Goal: Information Seeking & Learning: Compare options

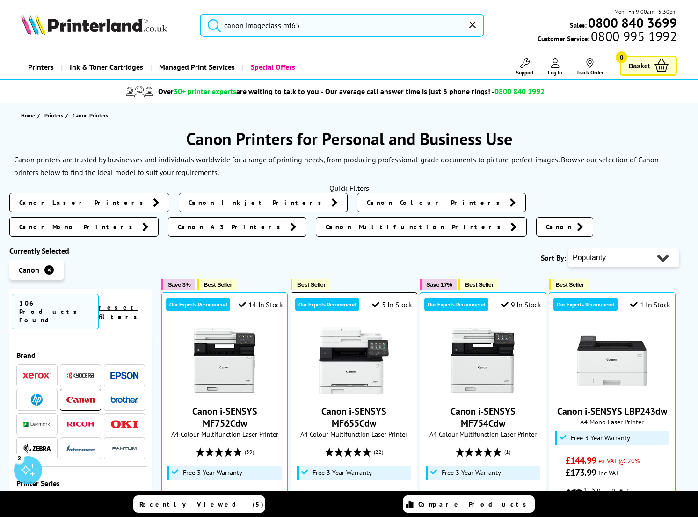
type input "canon imageclass mf6"
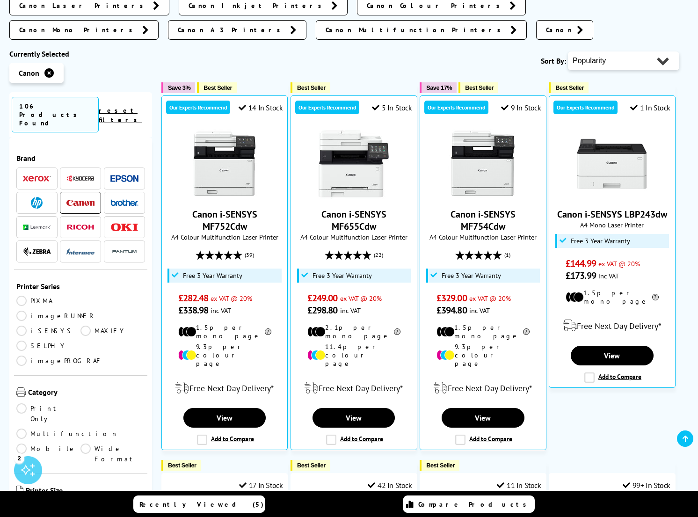
scroll to position [198, 0]
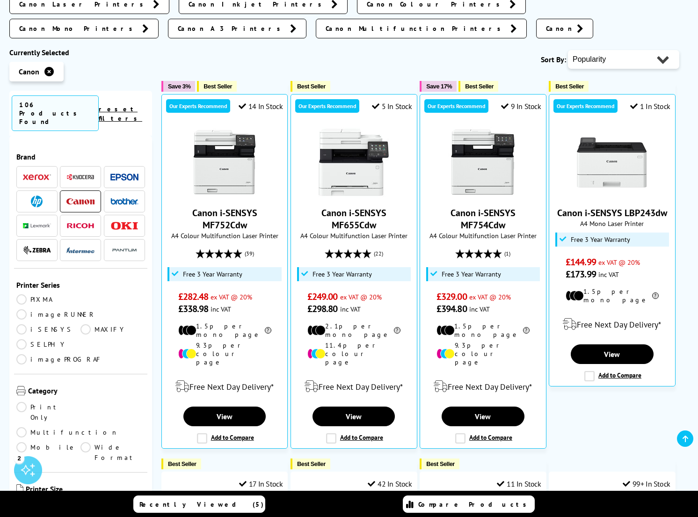
click at [21, 324] on link "iSENSYS" at bounding box center [48, 329] width 64 height 10
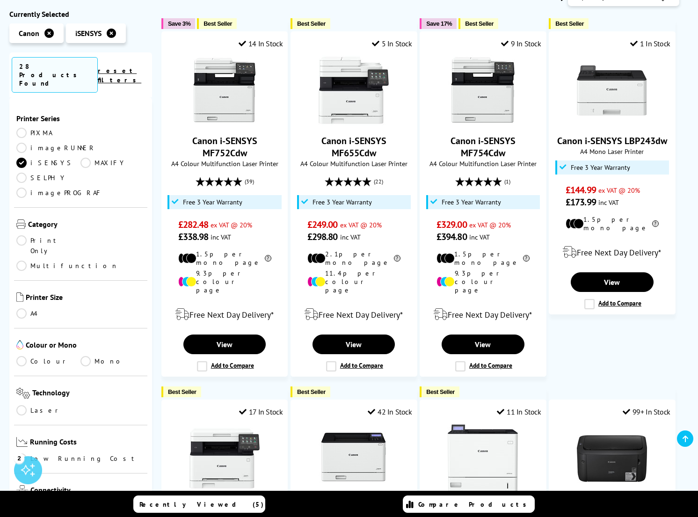
click at [84, 261] on link "Multifunction" at bounding box center [67, 266] width 102 height 10
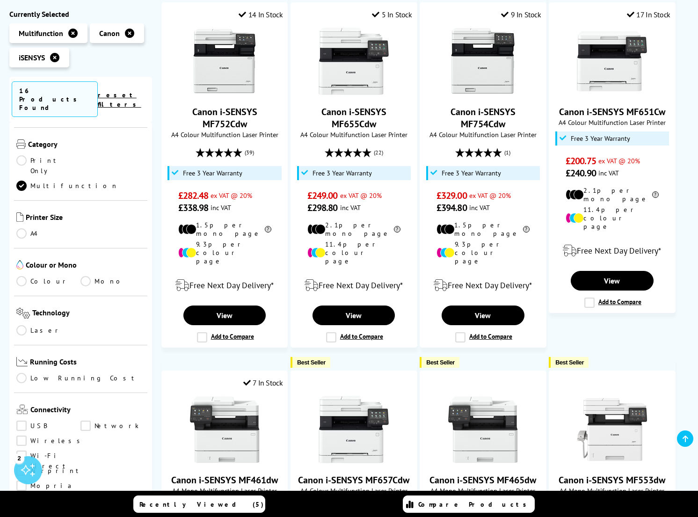
scroll to position [77, 0]
click at [23, 273] on link "Colour" at bounding box center [48, 278] width 64 height 10
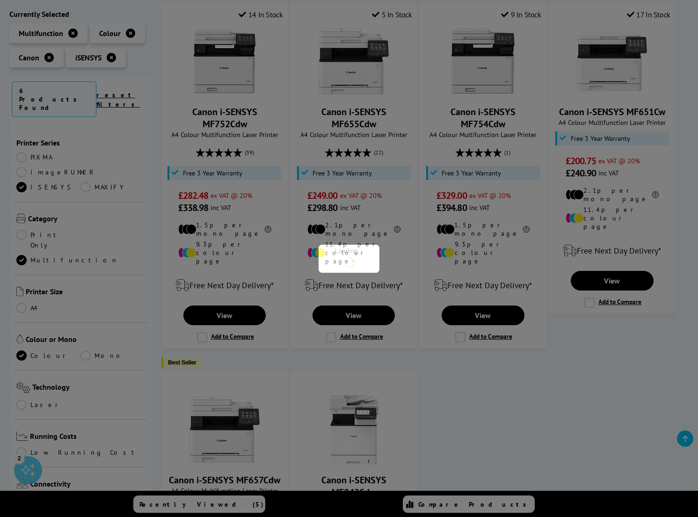
scroll to position [77, 0]
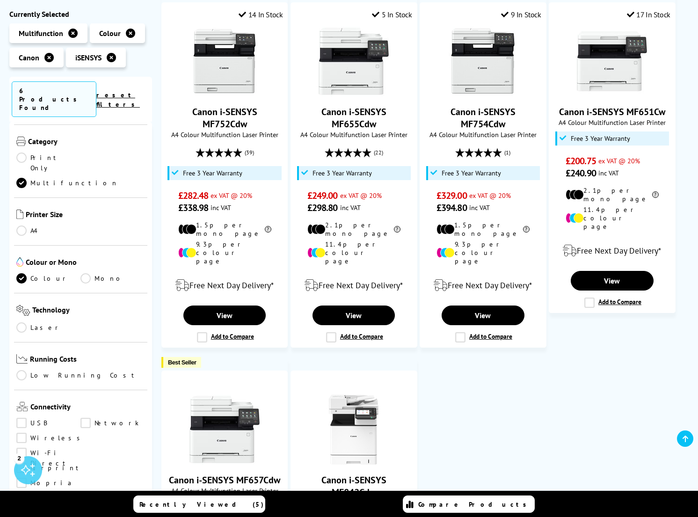
click at [20, 322] on link "Laser" at bounding box center [48, 327] width 64 height 10
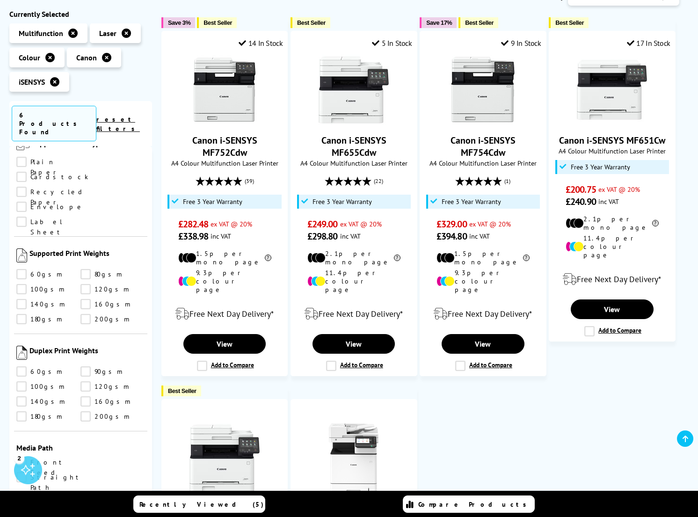
scroll to position [169, 0]
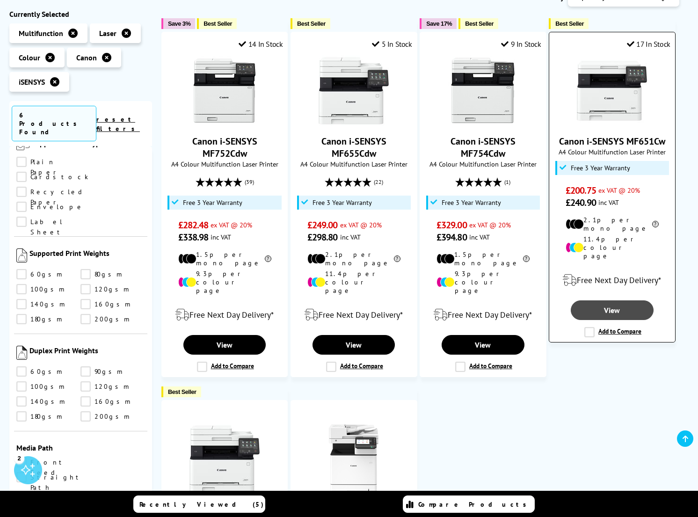
click at [626, 300] on link "View" at bounding box center [612, 310] width 82 height 20
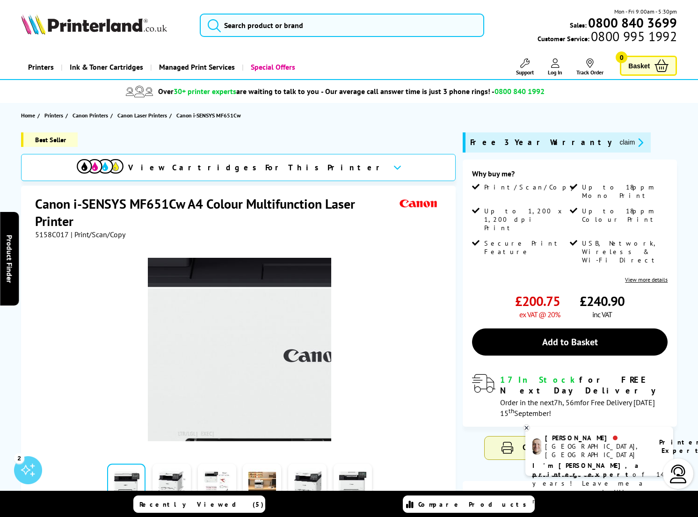
click at [196, 359] on img at bounding box center [239, 349] width 183 height 183
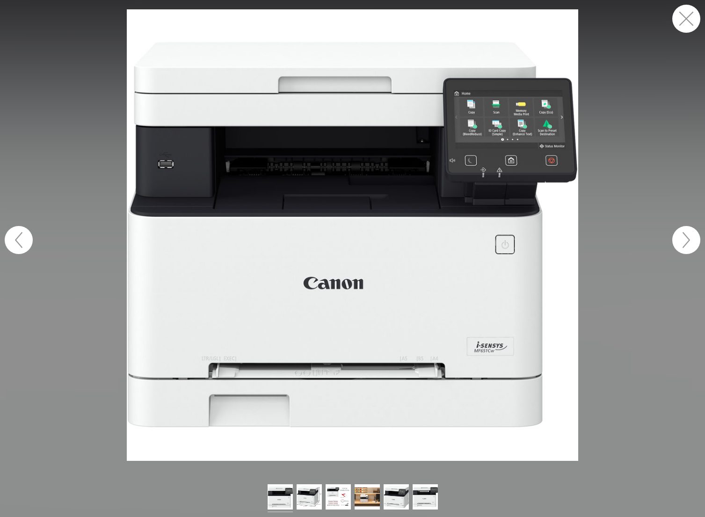
click at [688, 240] on button "button" at bounding box center [686, 240] width 28 height 28
click at [688, 241] on button "button" at bounding box center [686, 240] width 28 height 28
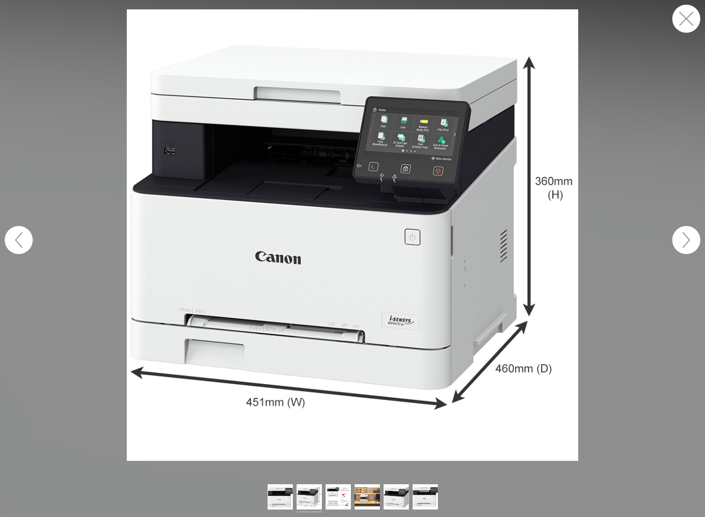
click at [688, 240] on button "button" at bounding box center [686, 240] width 28 height 28
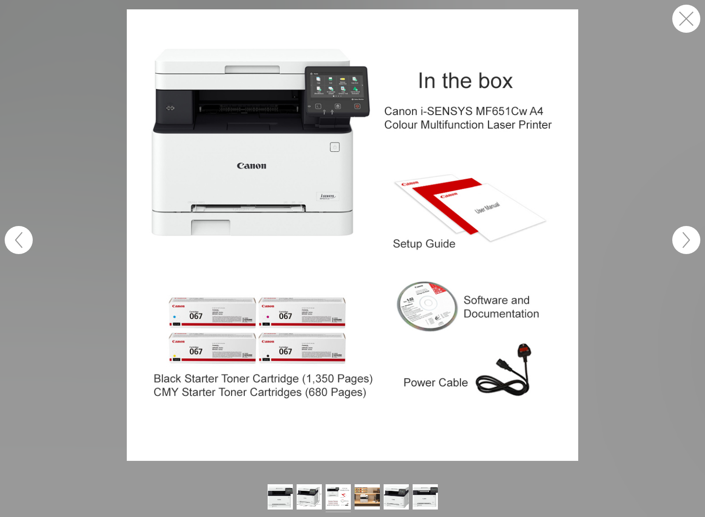
click at [688, 240] on button "button" at bounding box center [686, 240] width 28 height 28
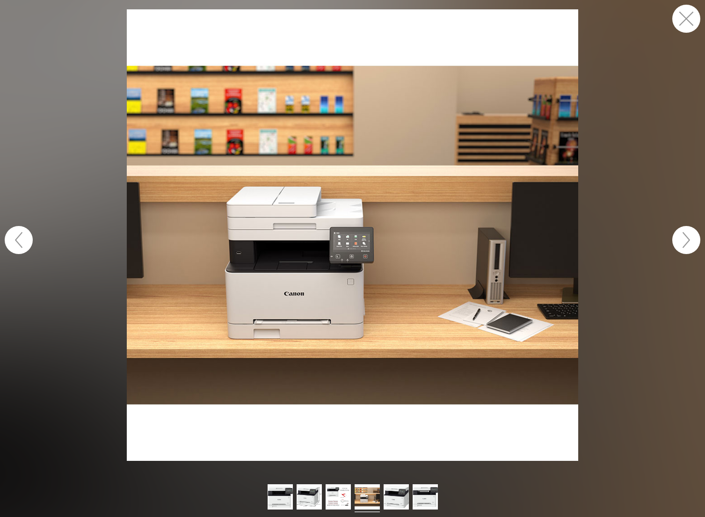
click at [688, 240] on button "button" at bounding box center [686, 240] width 28 height 28
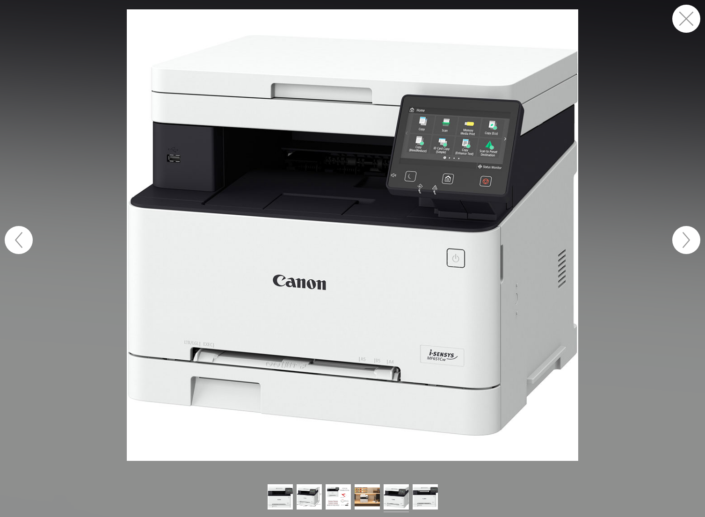
click at [688, 240] on button "button" at bounding box center [686, 240] width 28 height 28
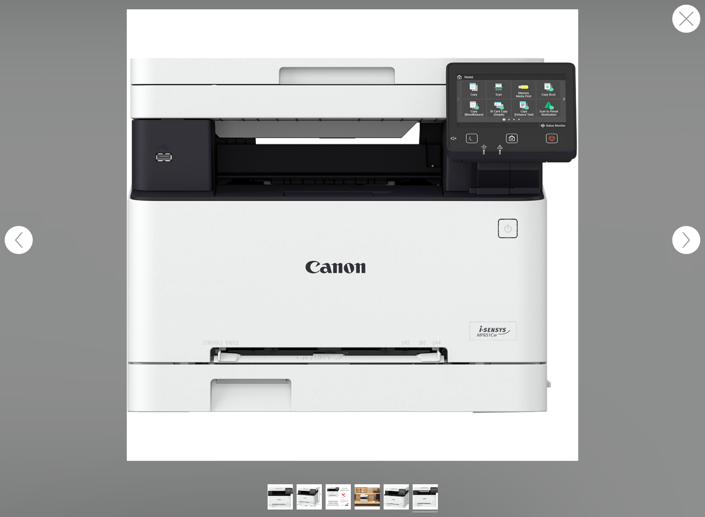
click at [688, 240] on button "button" at bounding box center [686, 240] width 28 height 28
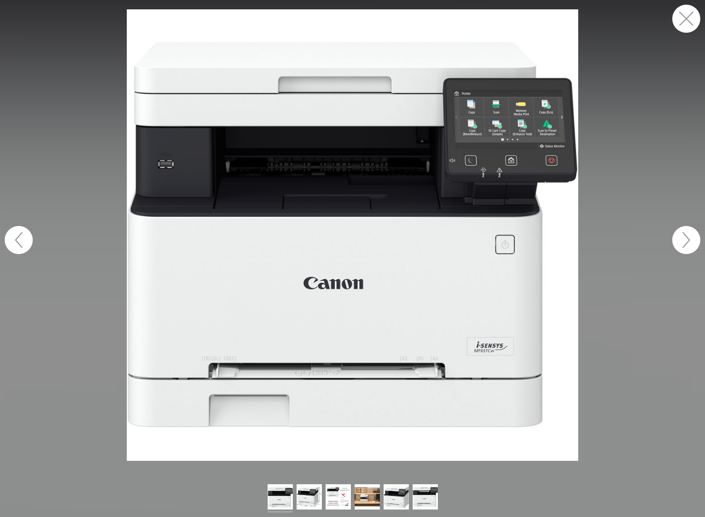
click at [688, 240] on button "button" at bounding box center [686, 240] width 28 height 28
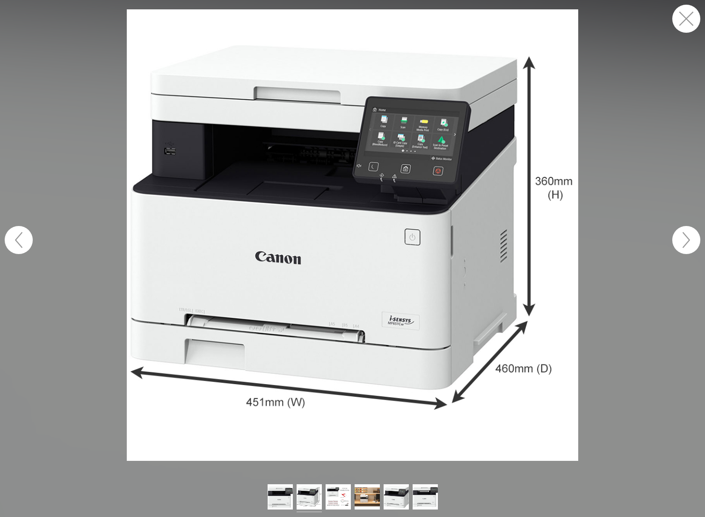
click at [691, 19] on button "button" at bounding box center [686, 19] width 28 height 28
click at [688, 20] on button "button" at bounding box center [686, 19] width 28 height 28
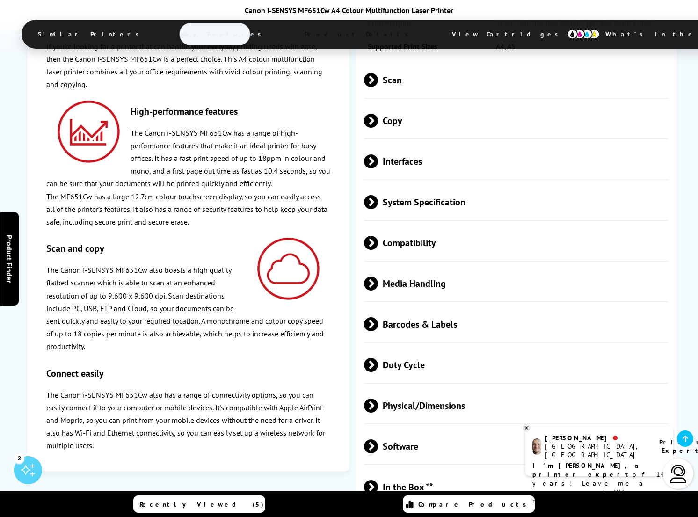
scroll to position [2093, 0]
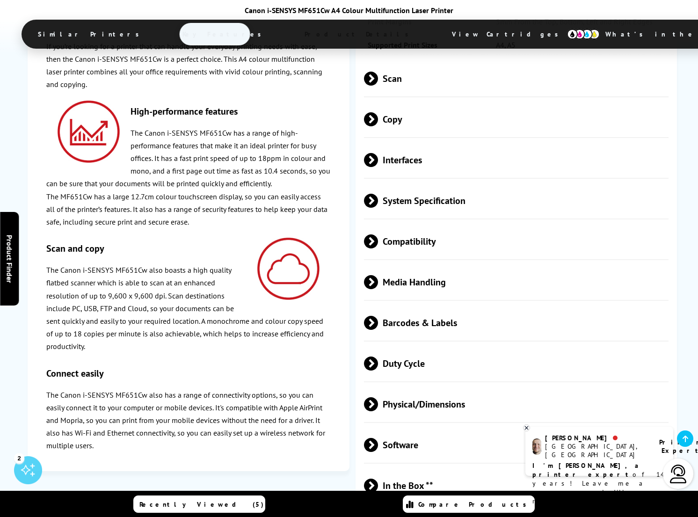
click at [410, 265] on span "Media Handling" at bounding box center [516, 282] width 305 height 35
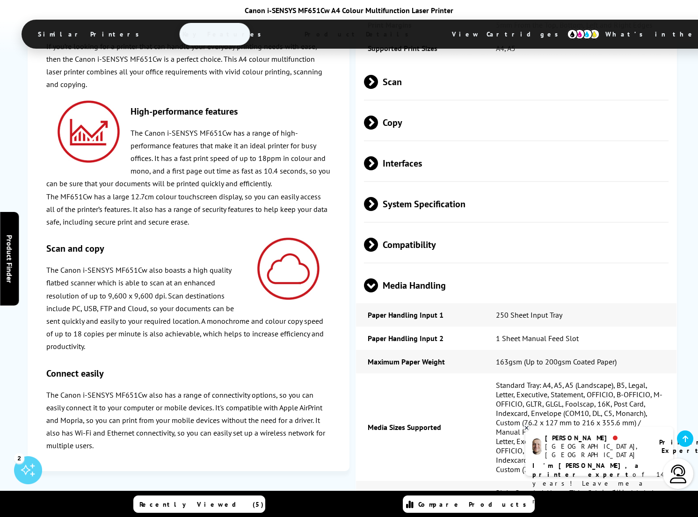
scroll to position [2089, 0]
click at [413, 269] on span "Media Handling" at bounding box center [516, 286] width 305 height 35
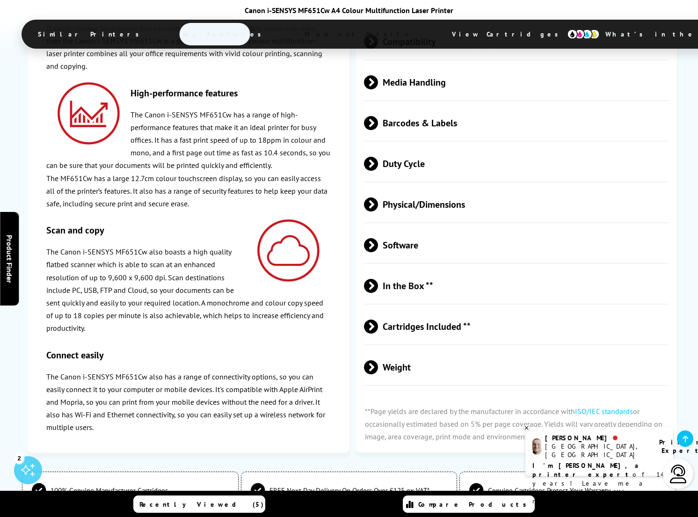
scroll to position [2293, 0]
click at [402, 350] on span "Weight" at bounding box center [516, 367] width 305 height 35
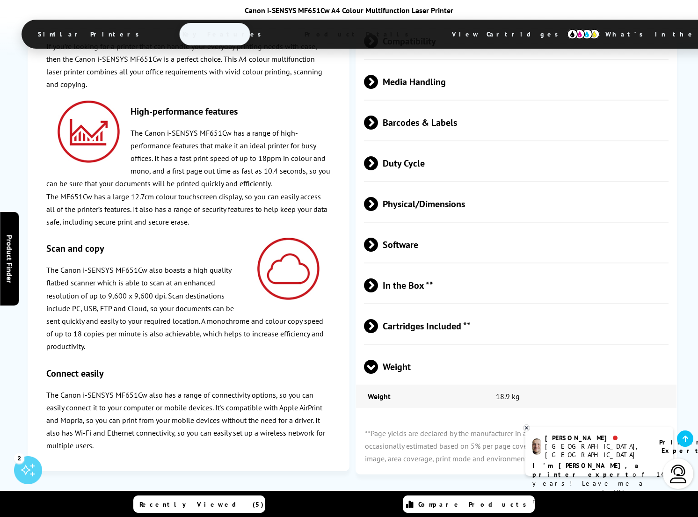
click at [402, 350] on span "Weight" at bounding box center [516, 367] width 305 height 35
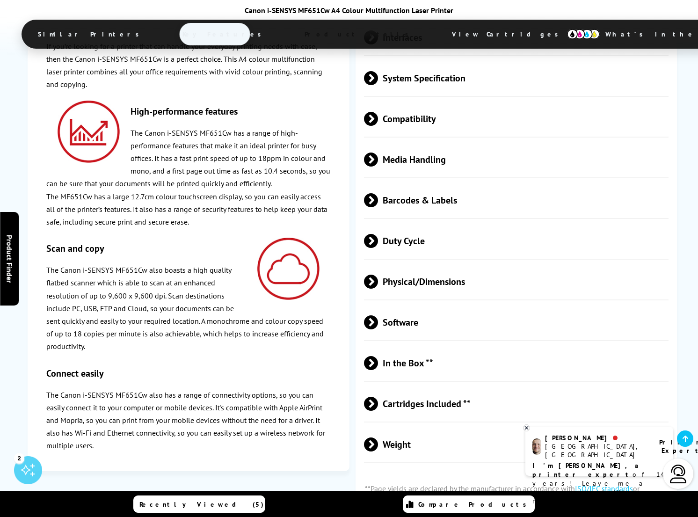
scroll to position [2214, 0]
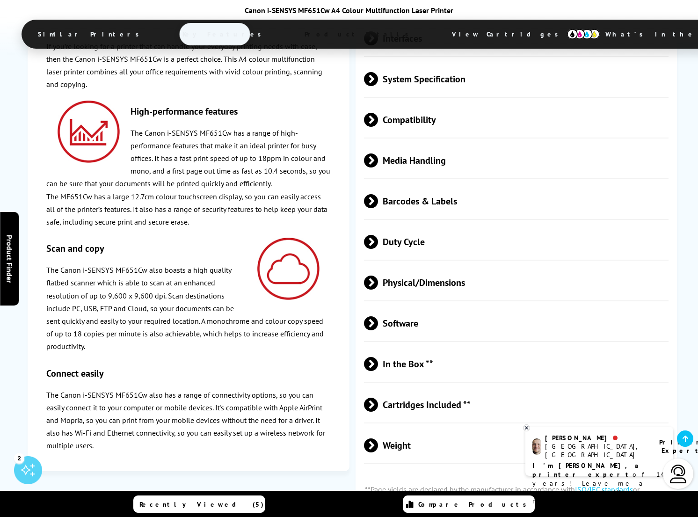
click at [411, 265] on span "Physical/Dimensions" at bounding box center [516, 282] width 305 height 35
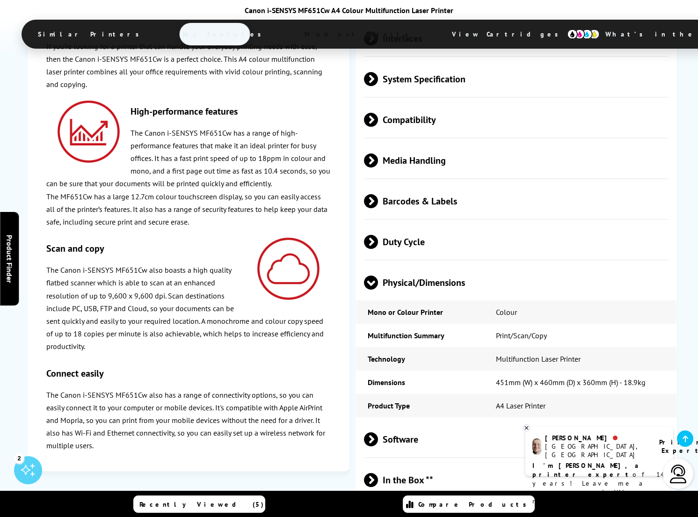
click at [371, 290] on span at bounding box center [371, 290] width 14 height 0
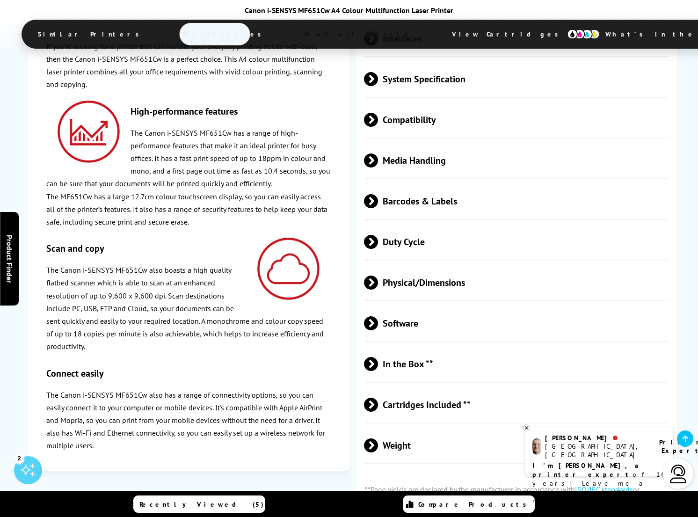
click at [378, 235] on span at bounding box center [378, 242] width 0 height 14
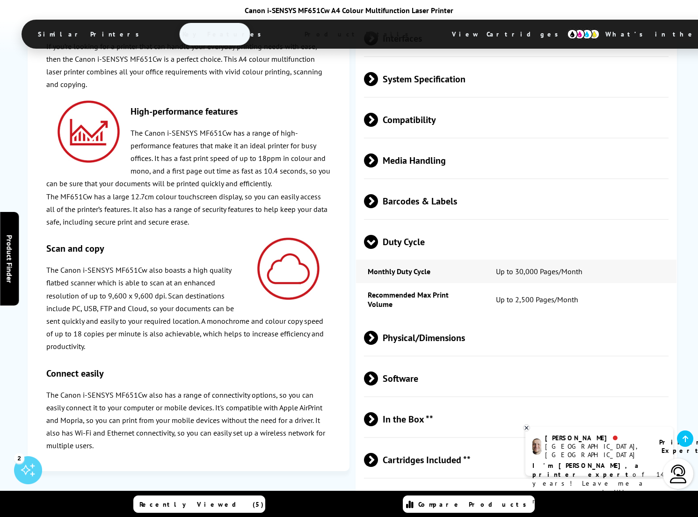
click at [371, 249] on span at bounding box center [371, 249] width 14 height 0
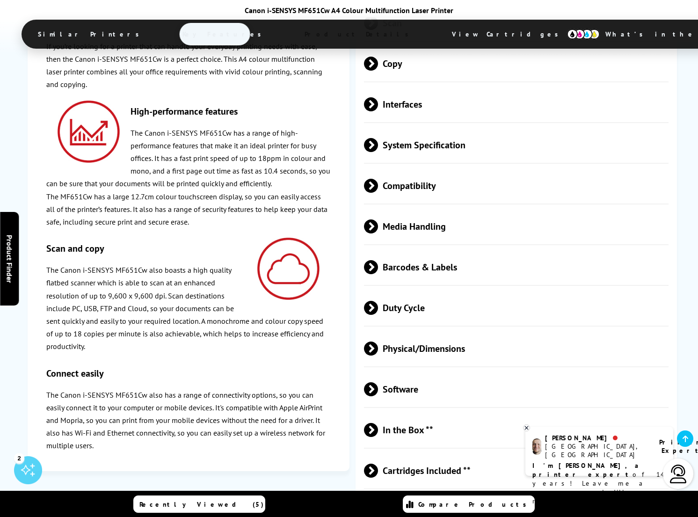
scroll to position [2147, 0]
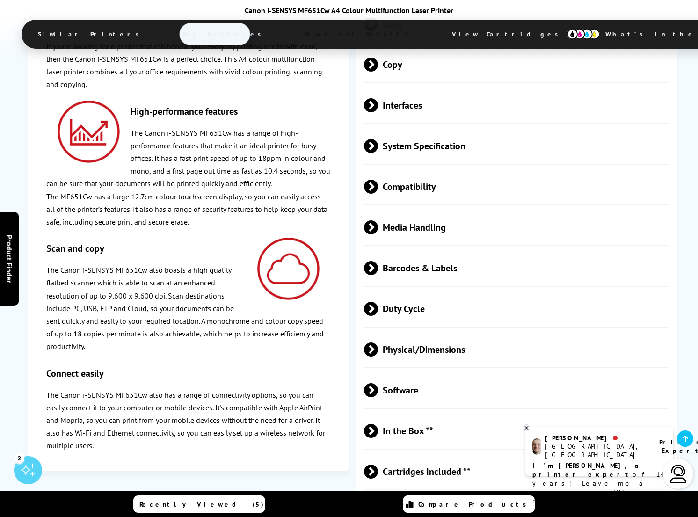
click at [378, 220] on span at bounding box center [378, 227] width 0 height 14
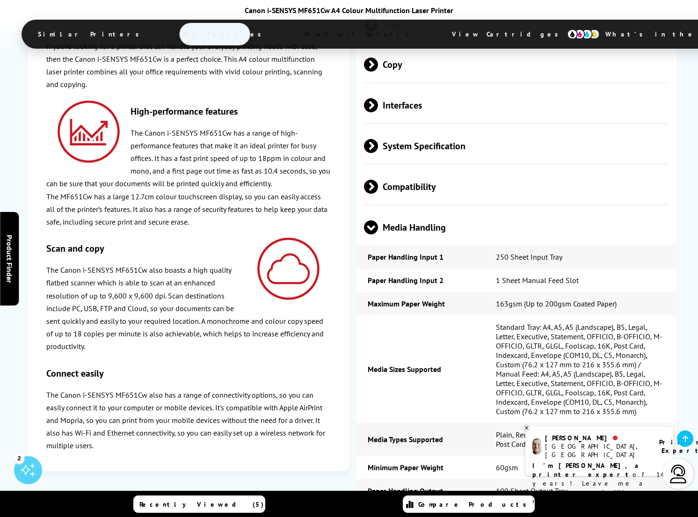
click at [374, 234] on span at bounding box center [371, 234] width 14 height 0
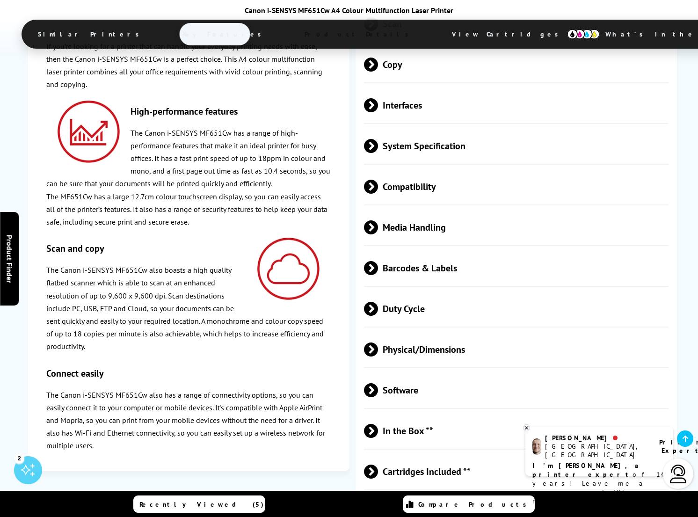
click at [378, 180] on span at bounding box center [378, 187] width 0 height 14
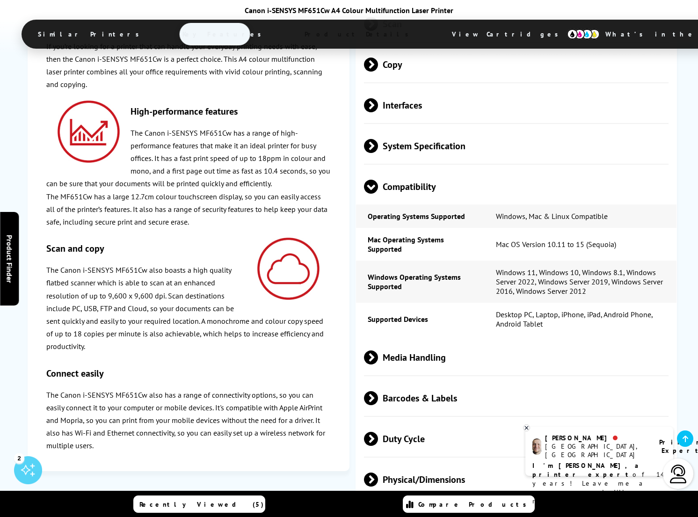
click at [371, 194] on span at bounding box center [371, 194] width 14 height 0
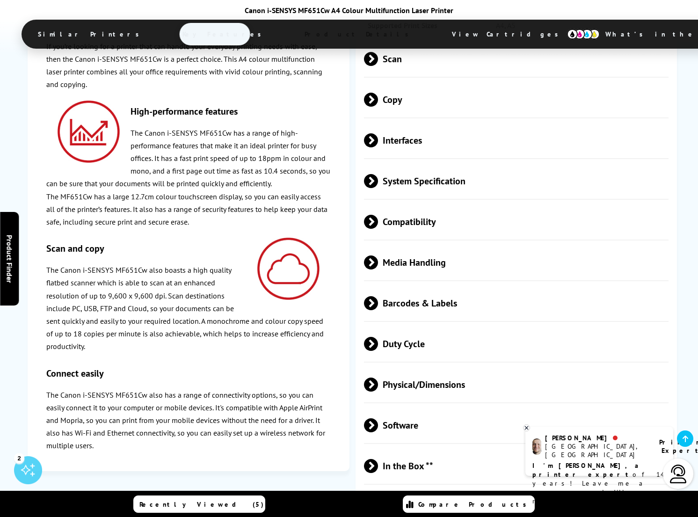
scroll to position [2090, 0]
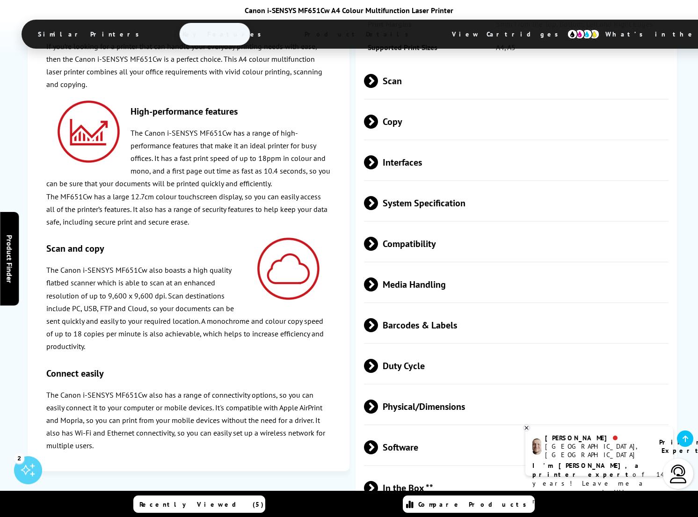
click at [378, 196] on span at bounding box center [378, 203] width 0 height 14
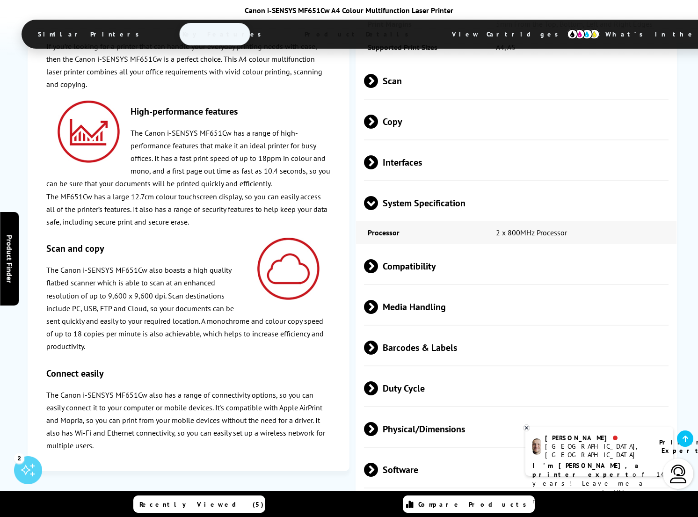
scroll to position [2091, 0]
click at [373, 210] on span at bounding box center [371, 210] width 14 height 0
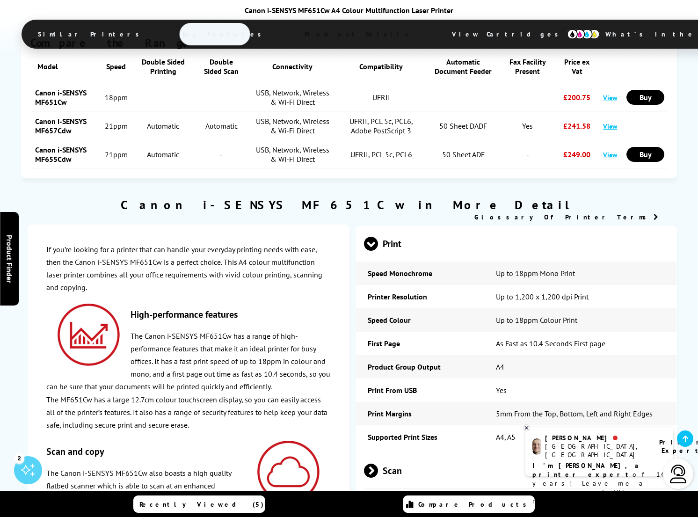
scroll to position [1700, 0]
click at [370, 251] on span at bounding box center [371, 251] width 14 height 0
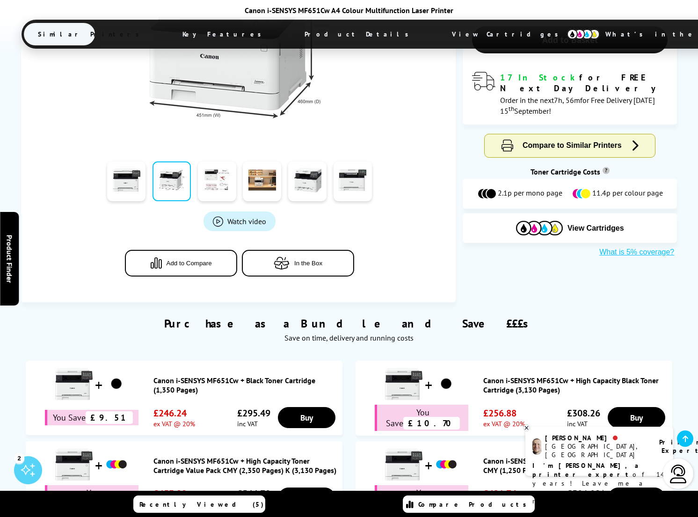
scroll to position [303, 0]
click at [236, 220] on span "Watch video" at bounding box center [246, 220] width 39 height 9
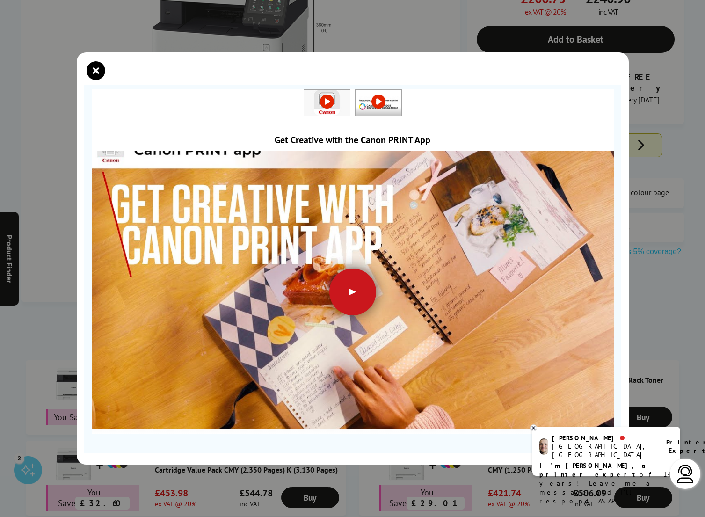
click at [352, 290] on div at bounding box center [352, 292] width 47 height 47
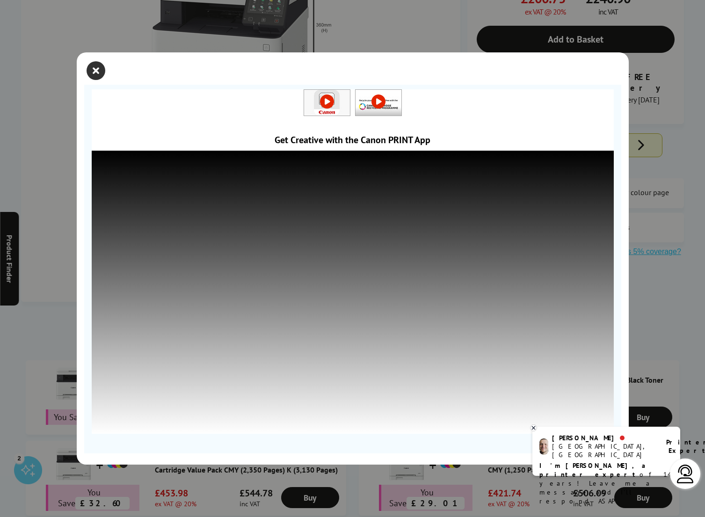
click at [94, 68] on icon "close modal" at bounding box center [96, 70] width 19 height 19
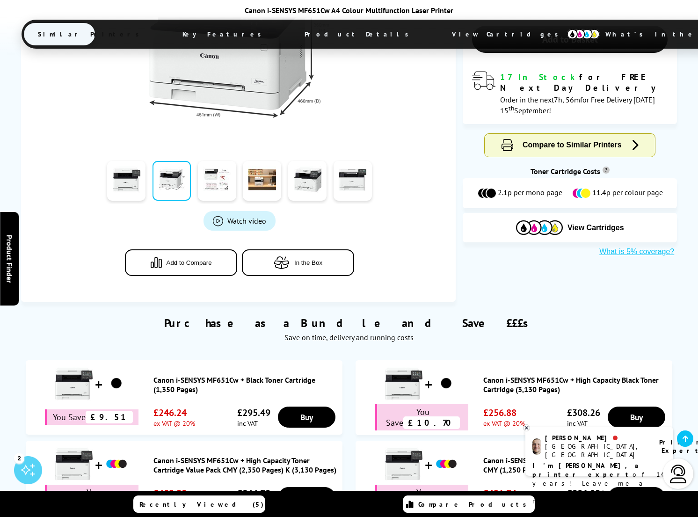
click at [248, 225] on link "Watch video" at bounding box center [240, 221] width 72 height 20
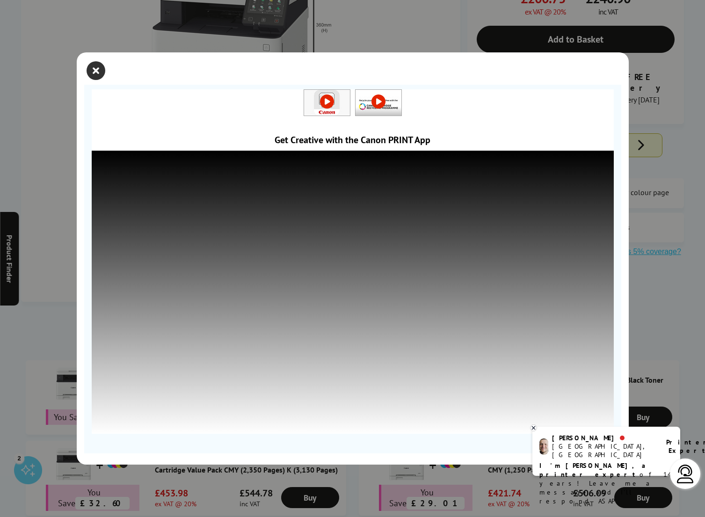
click at [98, 73] on icon "close modal" at bounding box center [96, 70] width 19 height 19
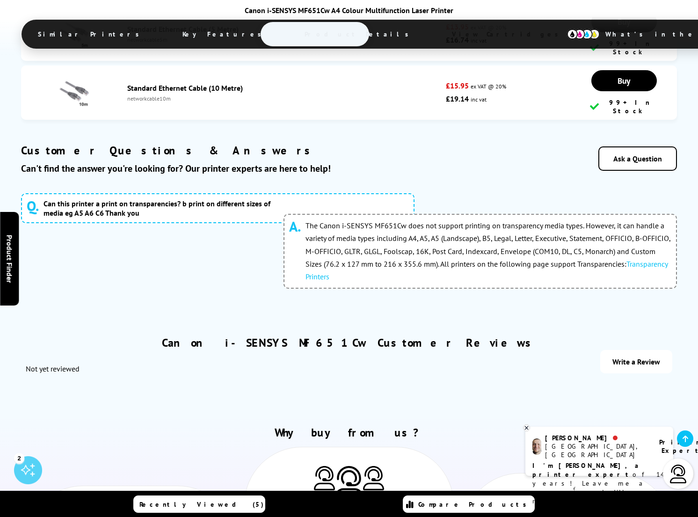
scroll to position [3766, 0]
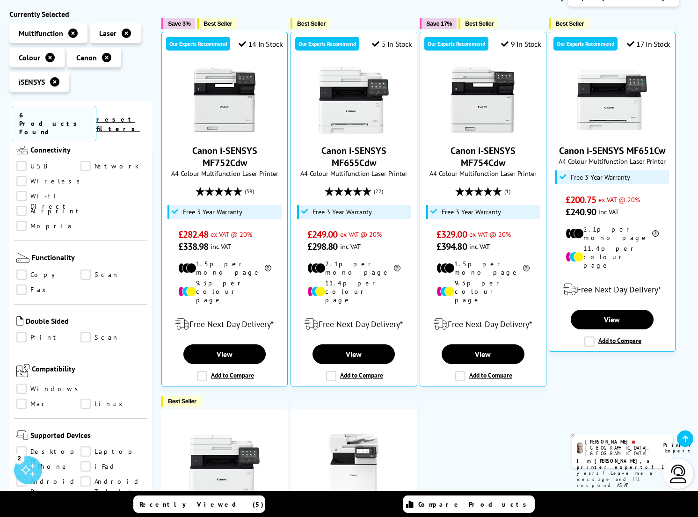
scroll to position [344, 0]
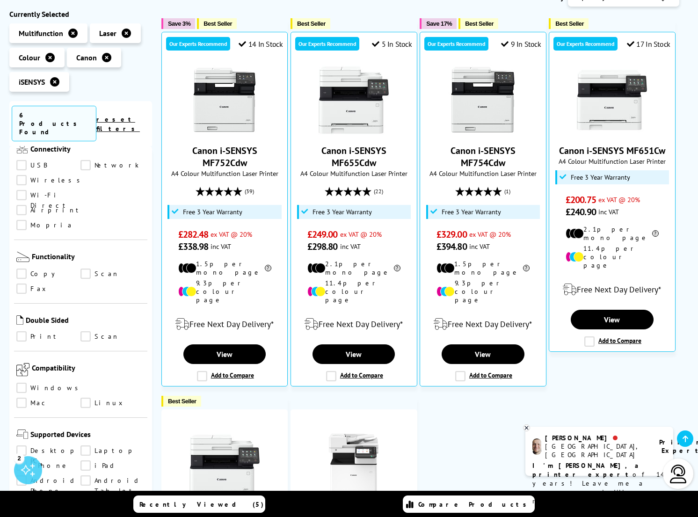
click at [23, 332] on link "Print" at bounding box center [48, 337] width 64 height 10
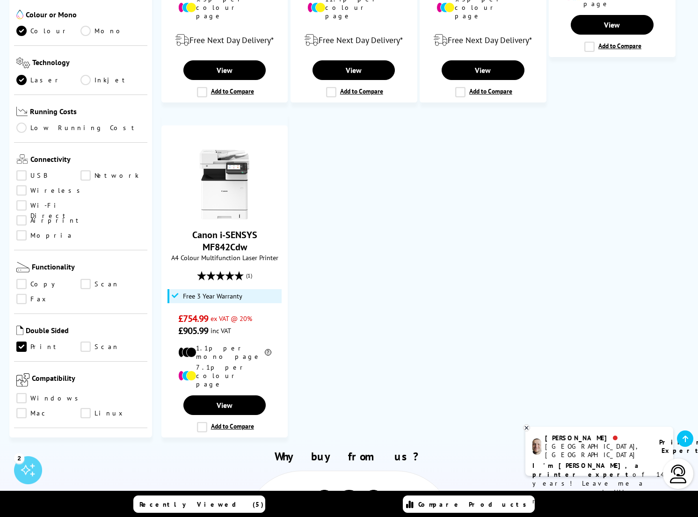
scroll to position [155, 0]
click at [86, 342] on link "Scan" at bounding box center [112, 347] width 64 height 10
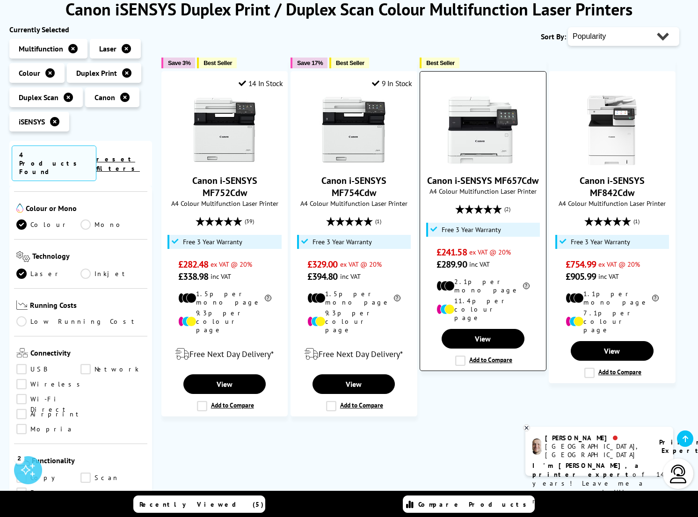
scroll to position [130, 0]
click at [487, 329] on link "View" at bounding box center [483, 339] width 82 height 20
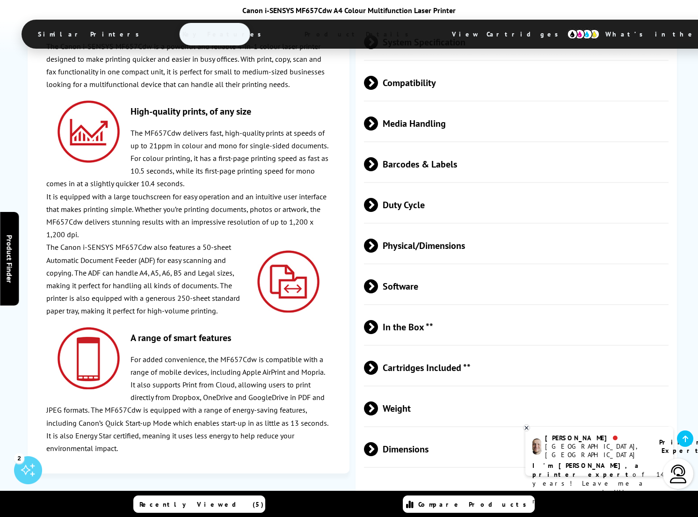
scroll to position [2533, 0]
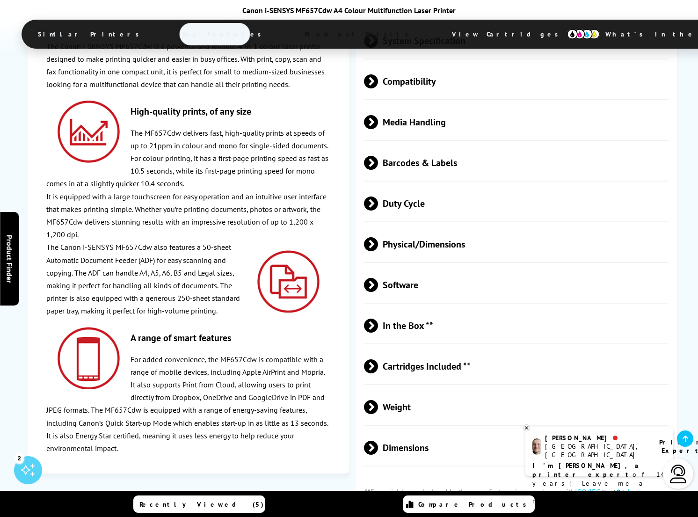
click at [412, 227] on span "Physical/Dimensions" at bounding box center [516, 244] width 305 height 35
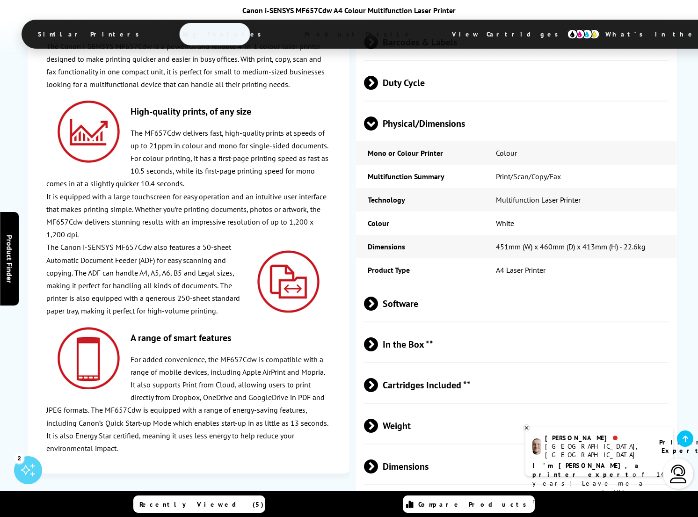
scroll to position [2655, 0]
click at [378, 418] on span at bounding box center [378, 425] width 0 height 14
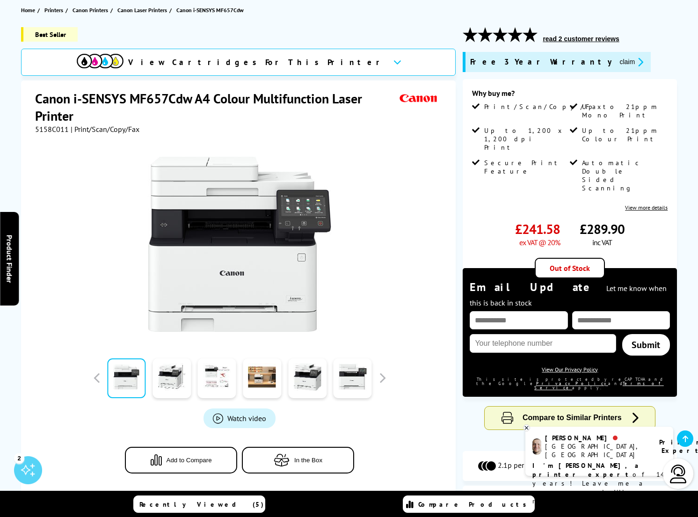
scroll to position [107, 0]
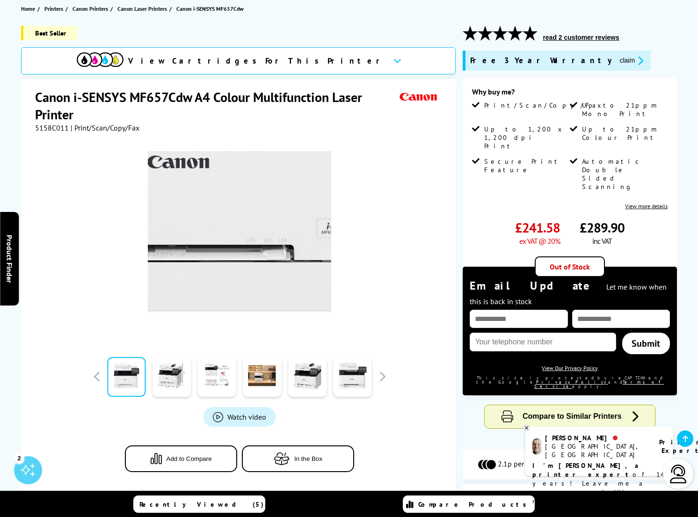
click at [240, 296] on img at bounding box center [239, 242] width 183 height 183
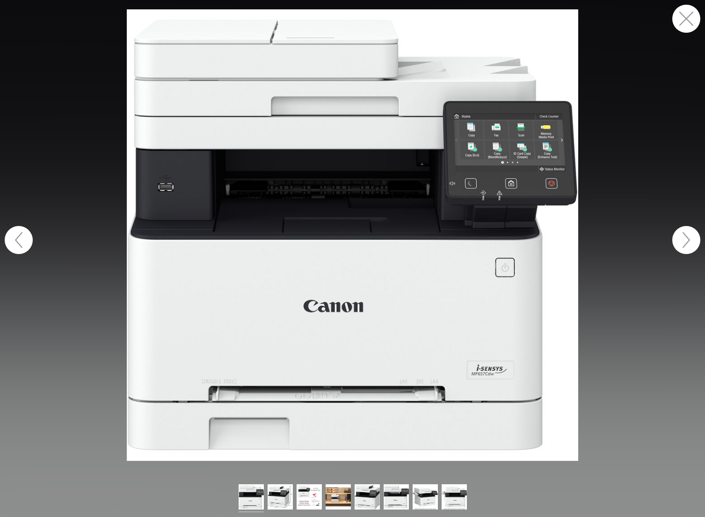
click at [688, 240] on button "button" at bounding box center [686, 240] width 28 height 28
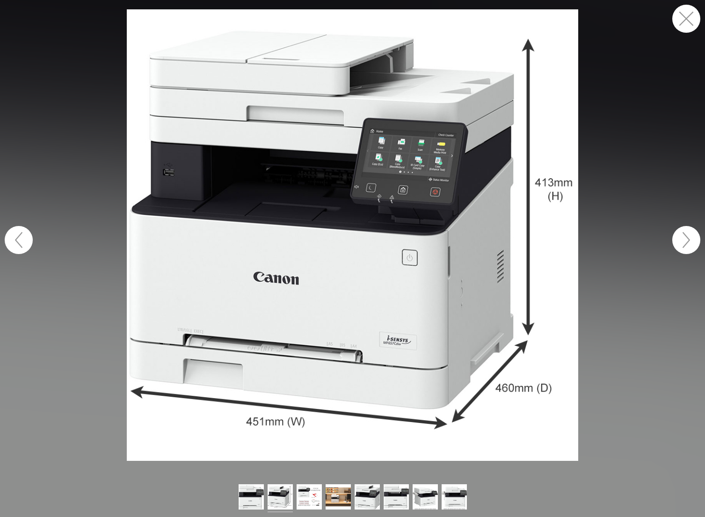
click at [688, 240] on button "button" at bounding box center [686, 240] width 28 height 28
click at [690, 241] on button "button" at bounding box center [686, 240] width 28 height 28
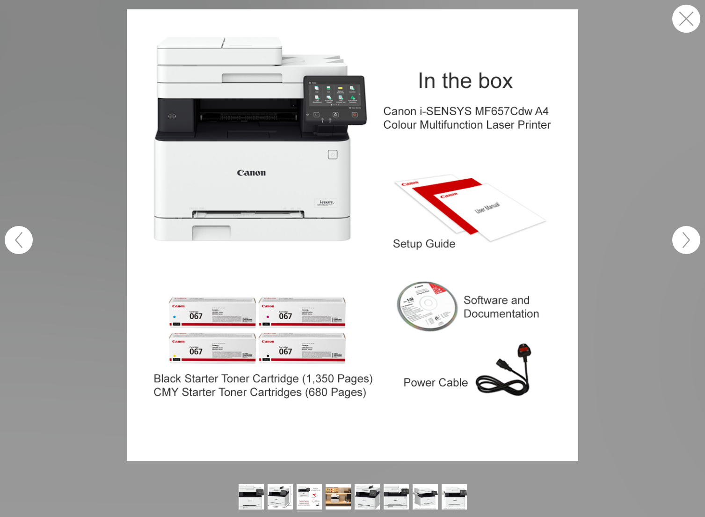
click at [690, 241] on button "button" at bounding box center [686, 240] width 28 height 28
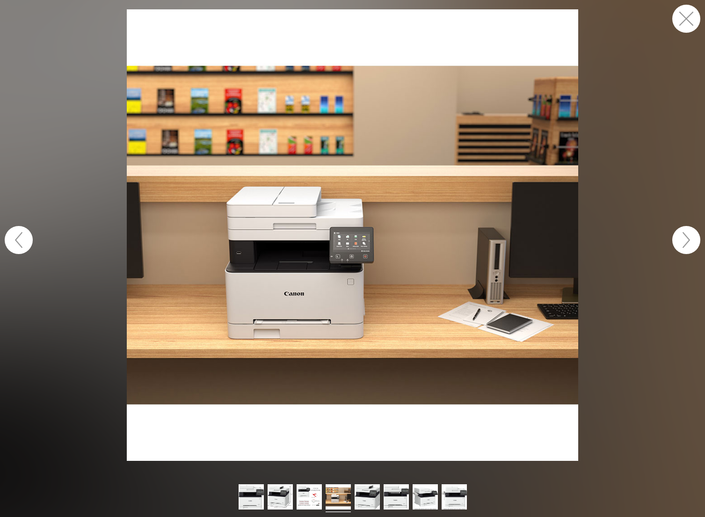
click at [690, 241] on button "button" at bounding box center [686, 240] width 28 height 28
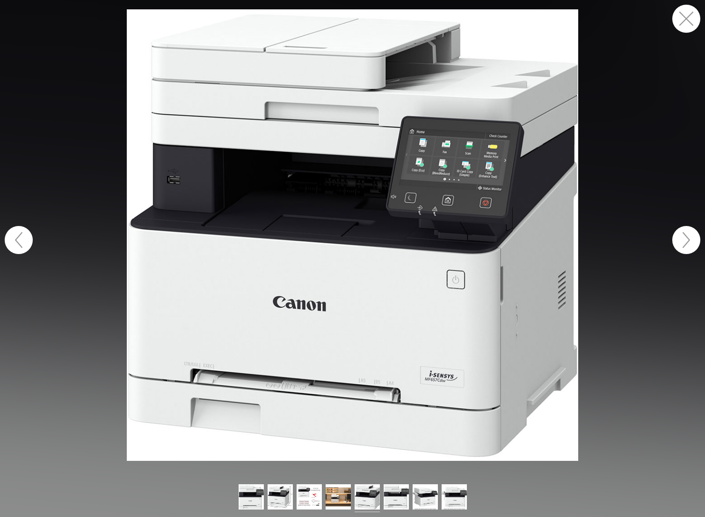
click at [690, 241] on button "button" at bounding box center [686, 240] width 28 height 28
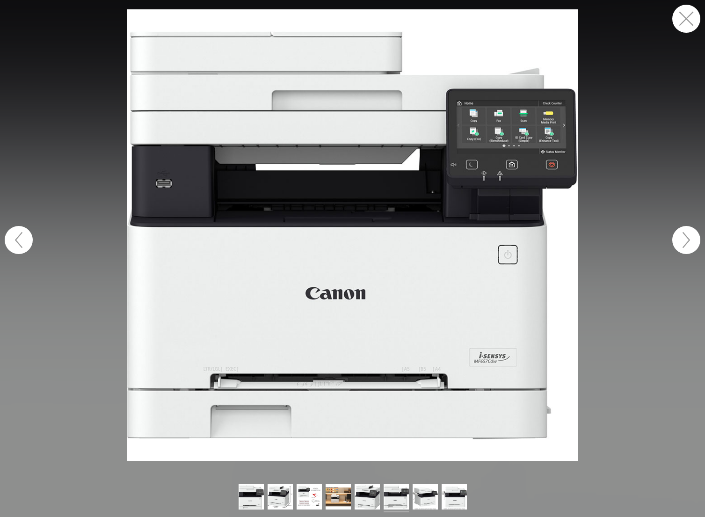
click at [690, 241] on button "button" at bounding box center [686, 240] width 28 height 28
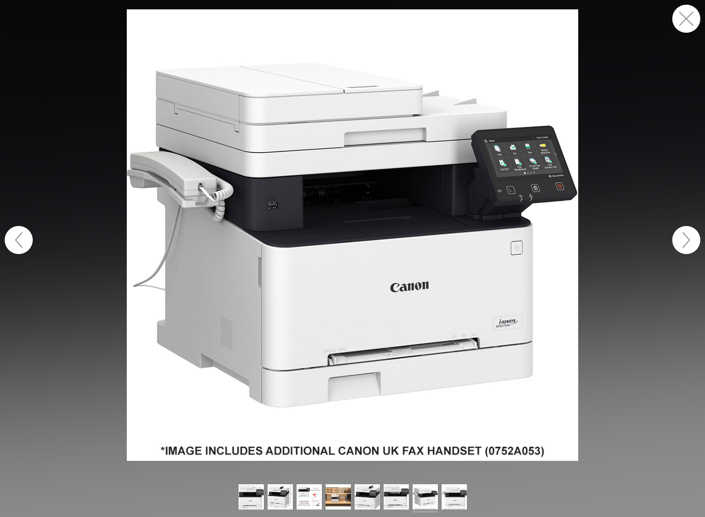
click at [690, 241] on button "button" at bounding box center [686, 240] width 28 height 28
click at [685, 17] on button "button" at bounding box center [686, 19] width 28 height 28
